Goal: Task Accomplishment & Management: Manage account settings

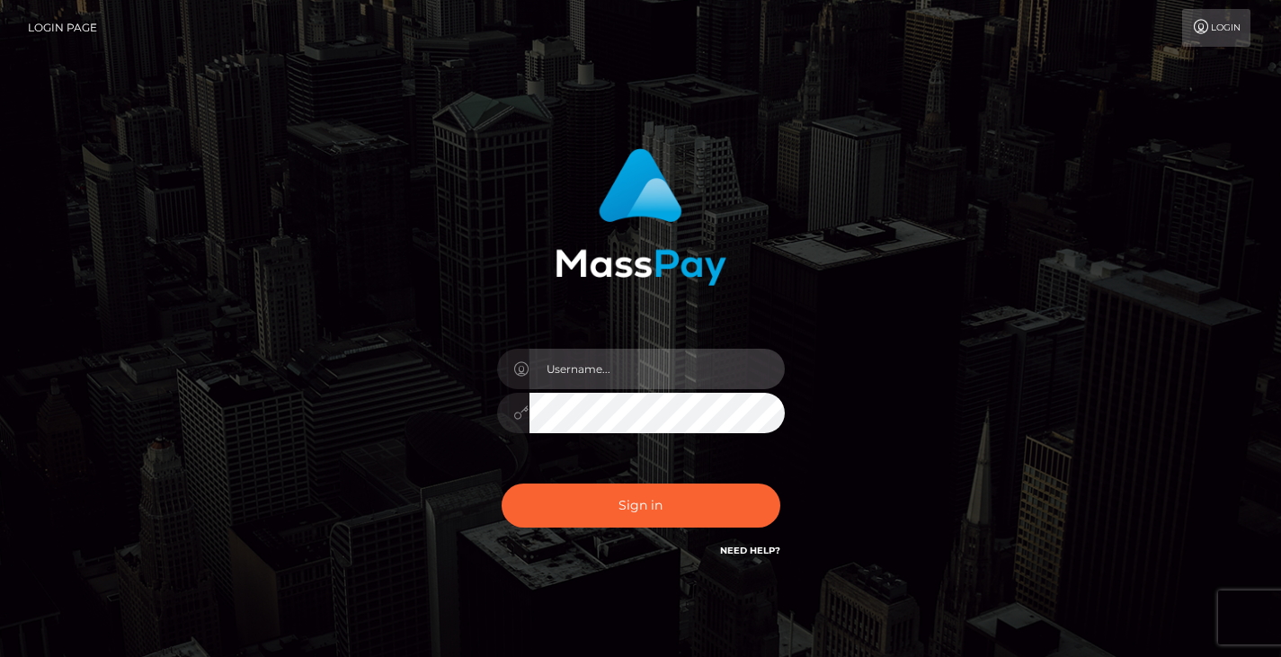
click at [581, 368] on input "text" at bounding box center [656, 369] width 255 height 40
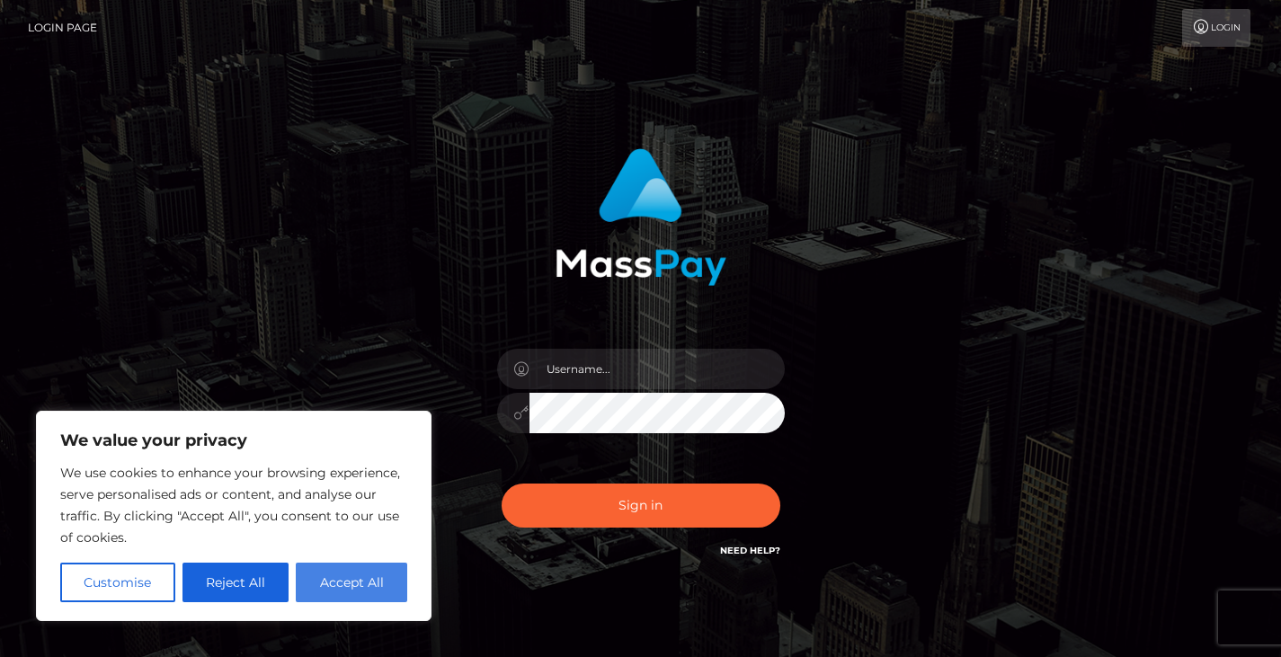
click at [346, 580] on button "Accept All" at bounding box center [351, 583] width 111 height 40
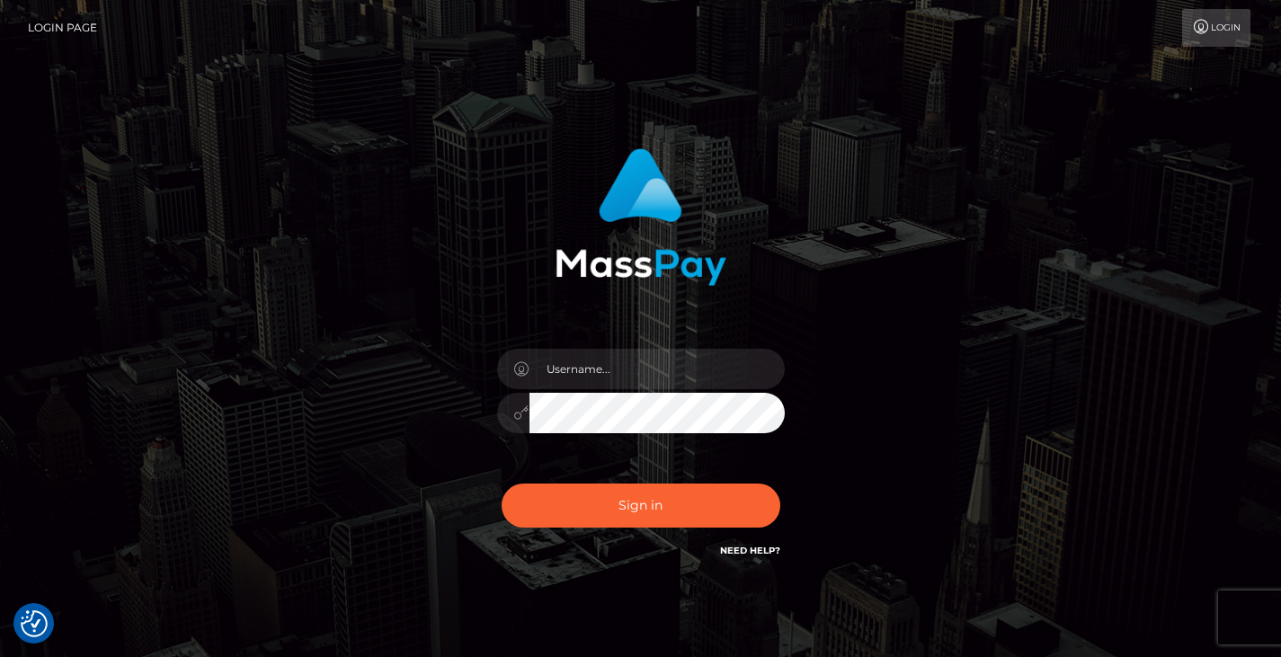
checkbox input "true"
click at [569, 344] on div at bounding box center [641, 404] width 315 height 138
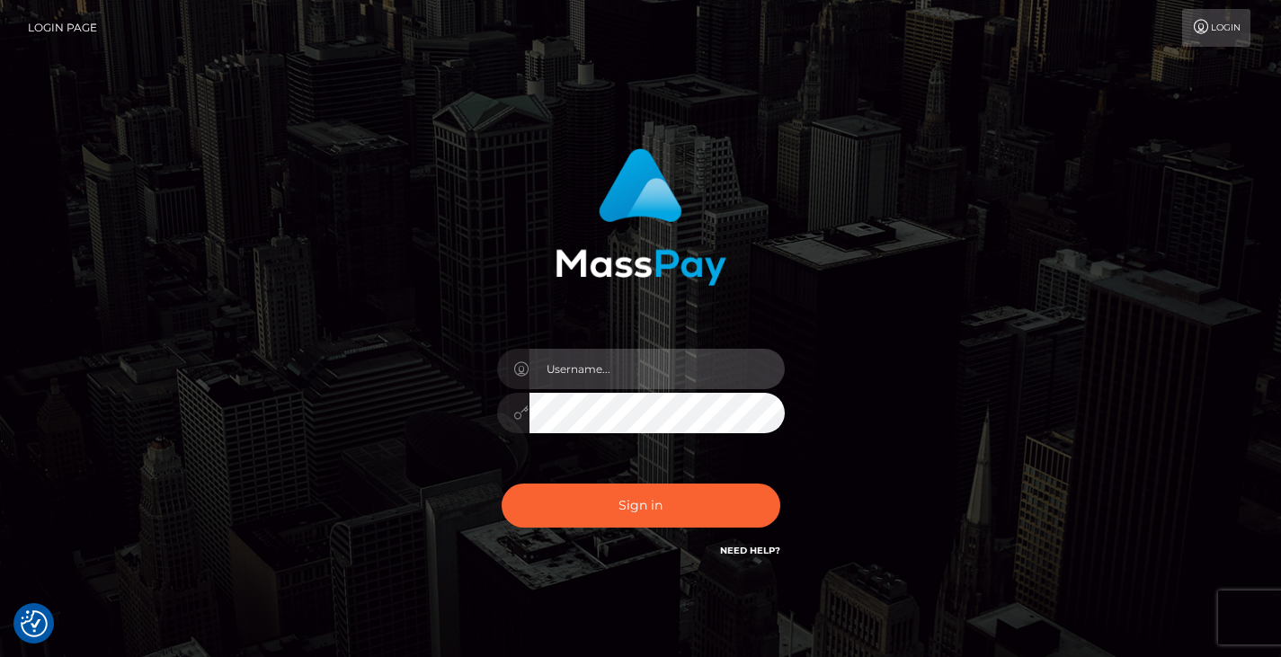
click at [576, 380] on input "text" at bounding box center [656, 369] width 255 height 40
type input "[EMAIL_ADDRESS][DOMAIN_NAME]"
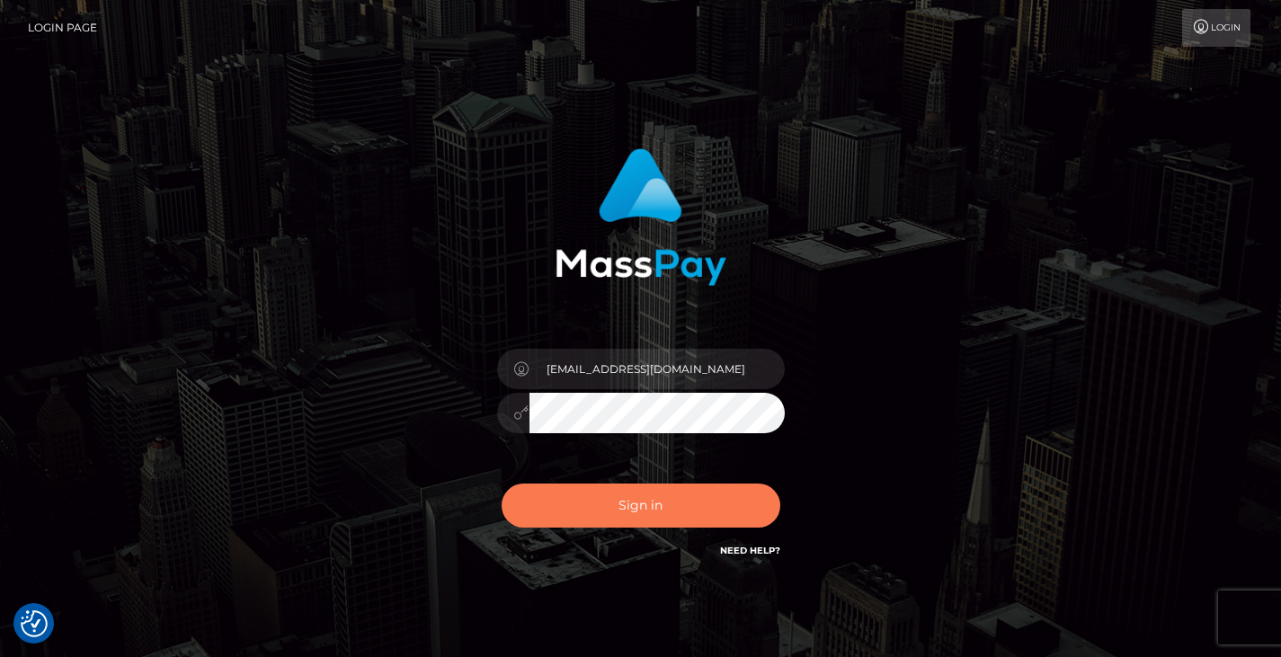
click at [593, 508] on button "Sign in" at bounding box center [640, 506] width 279 height 44
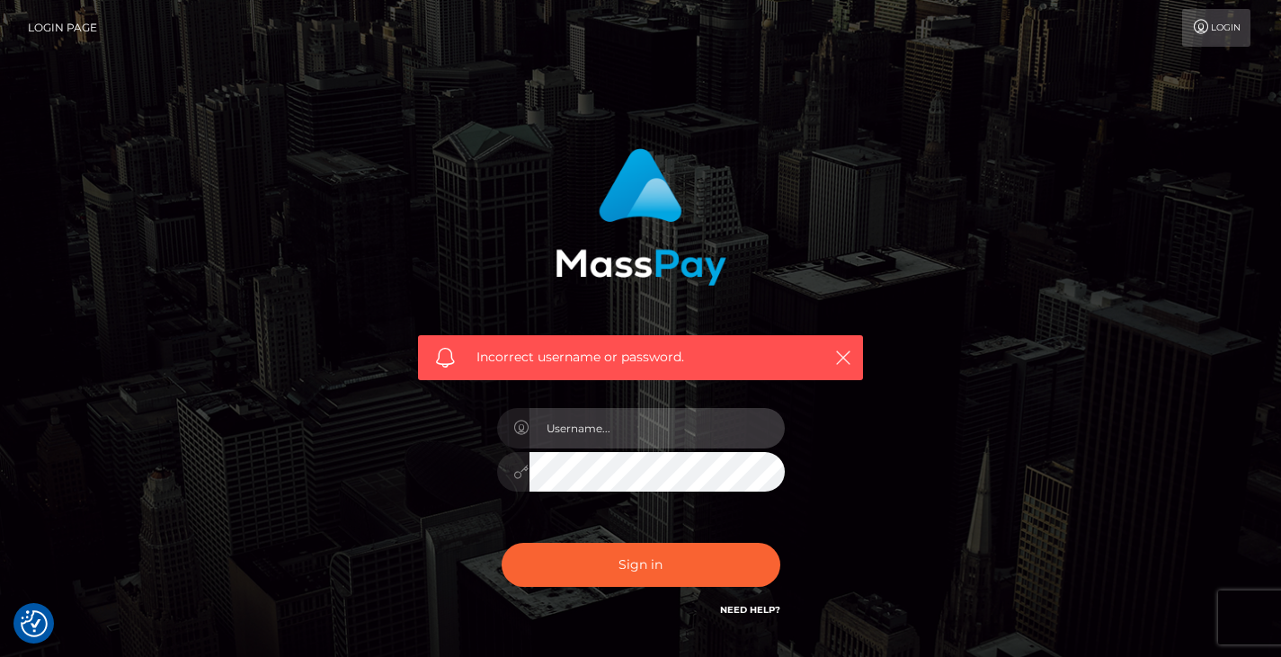
click at [666, 431] on input "text" at bounding box center [656, 428] width 255 height 40
type input "[EMAIL_ADDRESS][DOMAIN_NAME]"
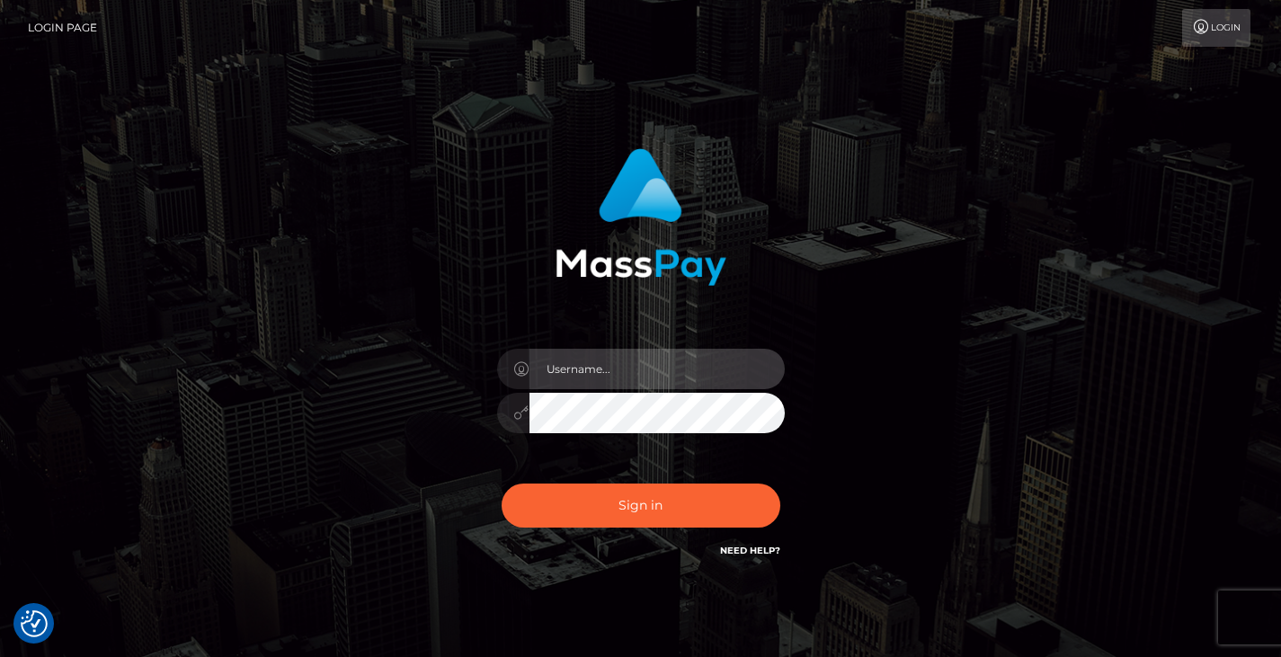
click at [584, 360] on input "text" at bounding box center [656, 369] width 255 height 40
type input "[EMAIL_ADDRESS][DOMAIN_NAME]"
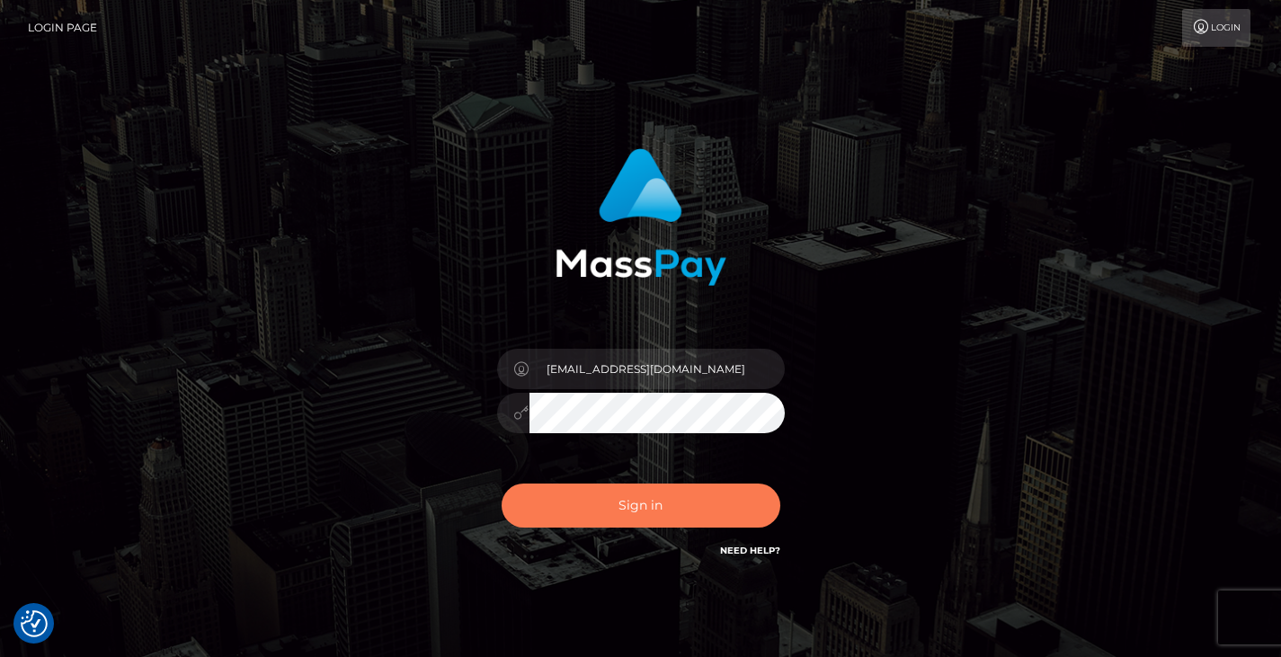
click at [684, 502] on button "Sign in" at bounding box center [640, 506] width 279 height 44
